Goal: Task Accomplishment & Management: Complete application form

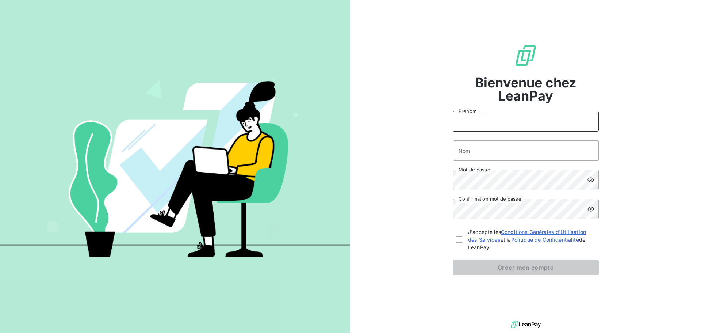
click at [501, 120] on input "Prénom" at bounding box center [526, 121] width 146 height 20
click at [427, 165] on div "Bienvenue chez LeanPay Prénom Nom Mot de passe Confirmation mot de passe J'acce…" at bounding box center [526, 159] width 351 height 319
click at [480, 118] on input "Prénom" at bounding box center [526, 121] width 146 height 20
type input "Antoine"
type input "GRANNEAU"
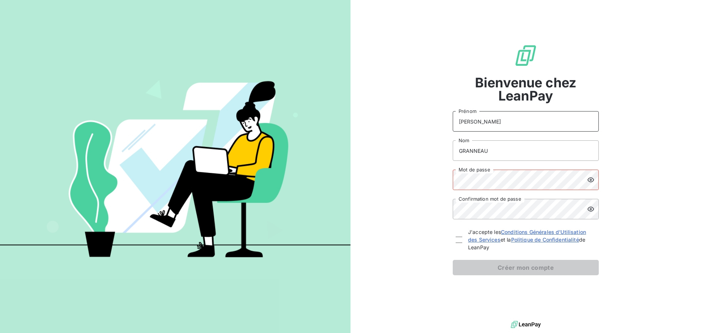
drag, startPoint x: 487, startPoint y: 117, endPoint x: 436, endPoint y: 122, distance: 51.4
click at [436, 122] on div "Bienvenue chez LeanPay Antoine Prénom GRANNEAU Nom Mot de passe Confirmation mo…" at bounding box center [526, 159] width 351 height 319
drag, startPoint x: 498, startPoint y: 150, endPoint x: 447, endPoint y: 150, distance: 50.8
click at [447, 150] on div "Bienvenue chez LeanPay Prénom GRANNEAU Nom Mot de passe Confirmation mot de pas…" at bounding box center [526, 159] width 351 height 319
type input "jolival"
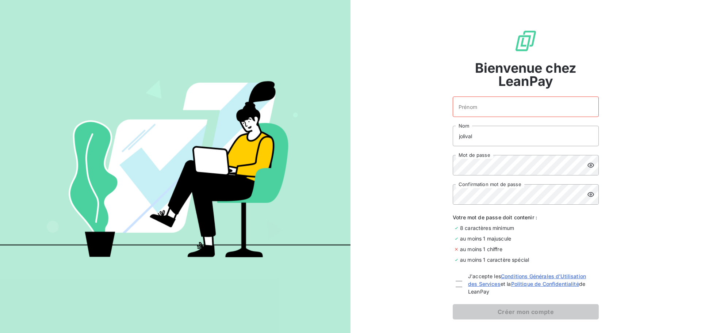
click at [589, 164] on icon at bounding box center [590, 164] width 7 height 7
click at [417, 172] on div "Bienvenue chez LeanPay Prénom jolival Nom Mot de passe Confirmation mot de pass…" at bounding box center [526, 174] width 351 height 349
click at [457, 284] on div at bounding box center [459, 284] width 7 height 7
checkbox input "true"
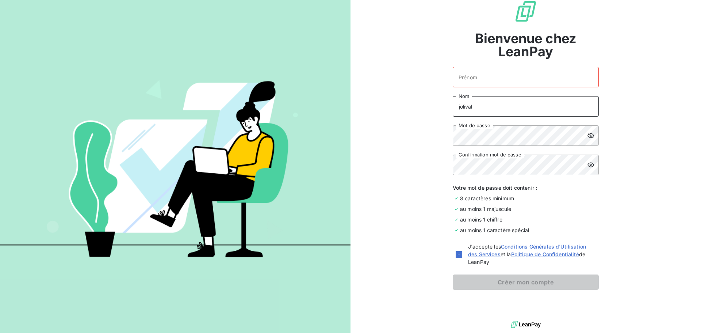
drag, startPoint x: 473, startPoint y: 109, endPoint x: 439, endPoint y: 111, distance: 33.3
click at [441, 111] on div "Bienvenue chez LeanPay Prénom jolival Nom Mot de passe Confirmation mot de pass…" at bounding box center [526, 144] width 351 height 349
click at [476, 77] on input "Prénom" at bounding box center [526, 77] width 146 height 20
paste input "jolival"
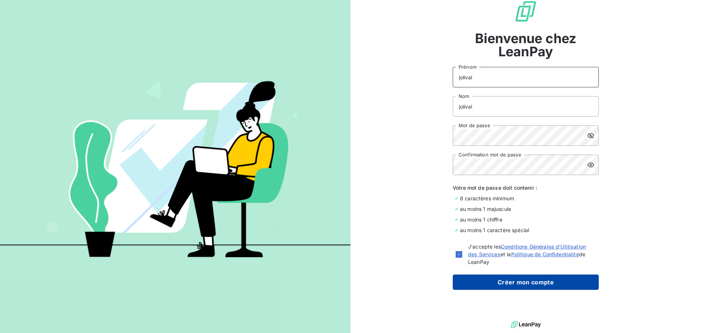
type input "jolival"
click at [558, 283] on button "Créer mon compte" at bounding box center [526, 281] width 146 height 15
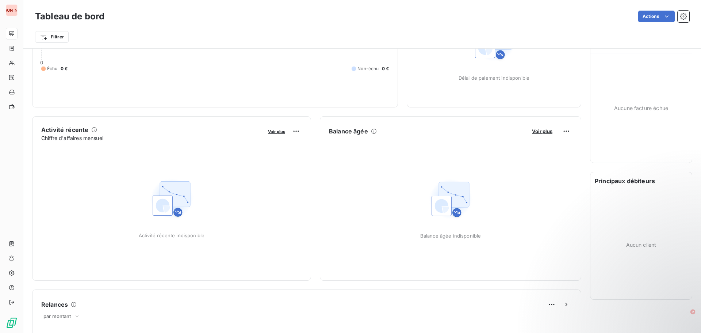
scroll to position [146, 0]
